Goal: Transaction & Acquisition: Obtain resource

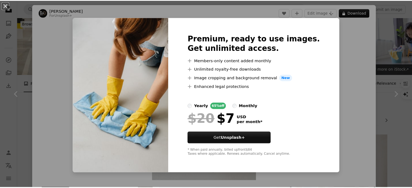
scroll to position [569, 0]
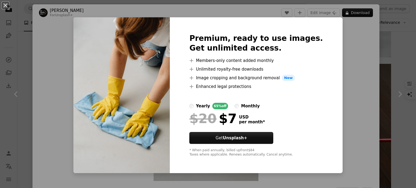
click at [348, 100] on div "An X shape Premium, ready to use images. Get unlimited access. A plus sign Memb…" at bounding box center [208, 94] width 416 height 188
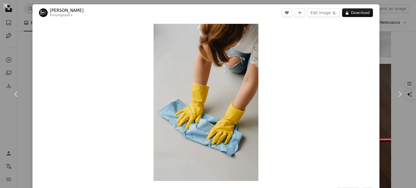
click at [4, 7] on button "An X shape" at bounding box center [5, 5] width 7 height 7
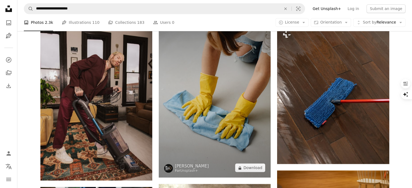
scroll to position [596, 0]
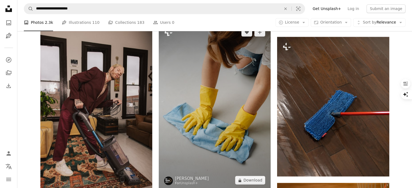
click at [233, 107] on img at bounding box center [215, 107] width 112 height 168
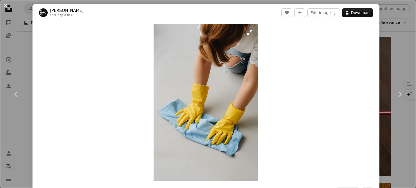
drag, startPoint x: 258, startPoint y: 21, endPoint x: 235, endPoint y: 177, distance: 157.4
click at [230, 177] on div "[PERSON_NAME] For Unsplash+ A heart A plus sign Edit image Plus sign for Unspla…" at bounding box center [206, 119] width 347 height 230
click at [294, 125] on div "Zoom in" at bounding box center [206, 102] width 347 height 163
click at [26, 54] on div "An X shape Chevron left Chevron right [PERSON_NAME] For Unsplash+ A heart A plu…" at bounding box center [208, 94] width 416 height 188
